Goal: Find specific page/section: Find specific page/section

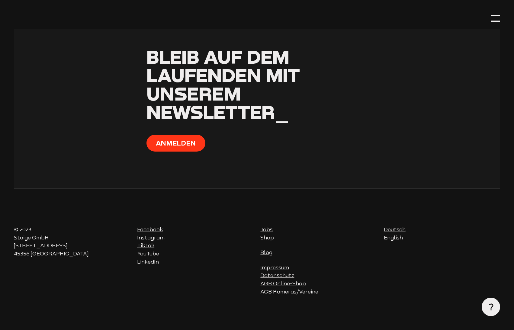
scroll to position [893, 0]
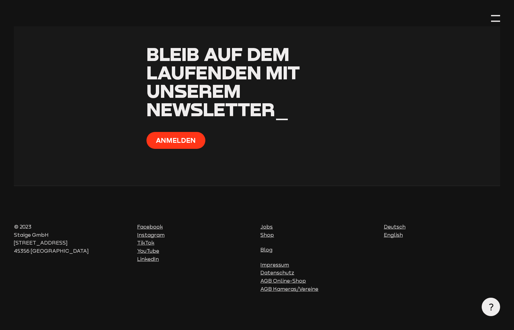
click at [268, 266] on link "Impressum" at bounding box center [274, 265] width 29 height 6
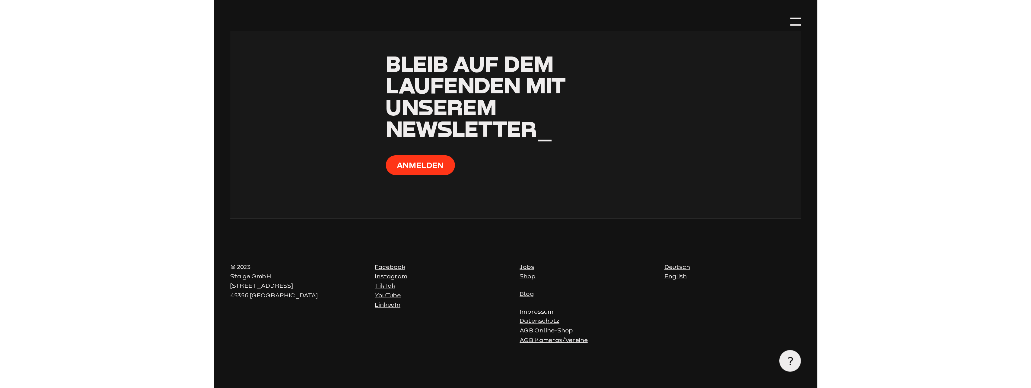
scroll to position [900, 0]
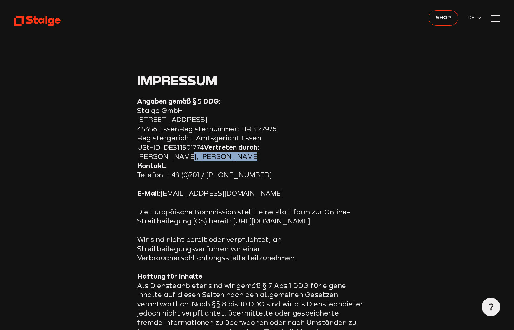
drag, startPoint x: 176, startPoint y: 157, endPoint x: 233, endPoint y: 158, distance: 57.0
copy section "Marvin Baudewig"
